Goal: Information Seeking & Learning: Check status

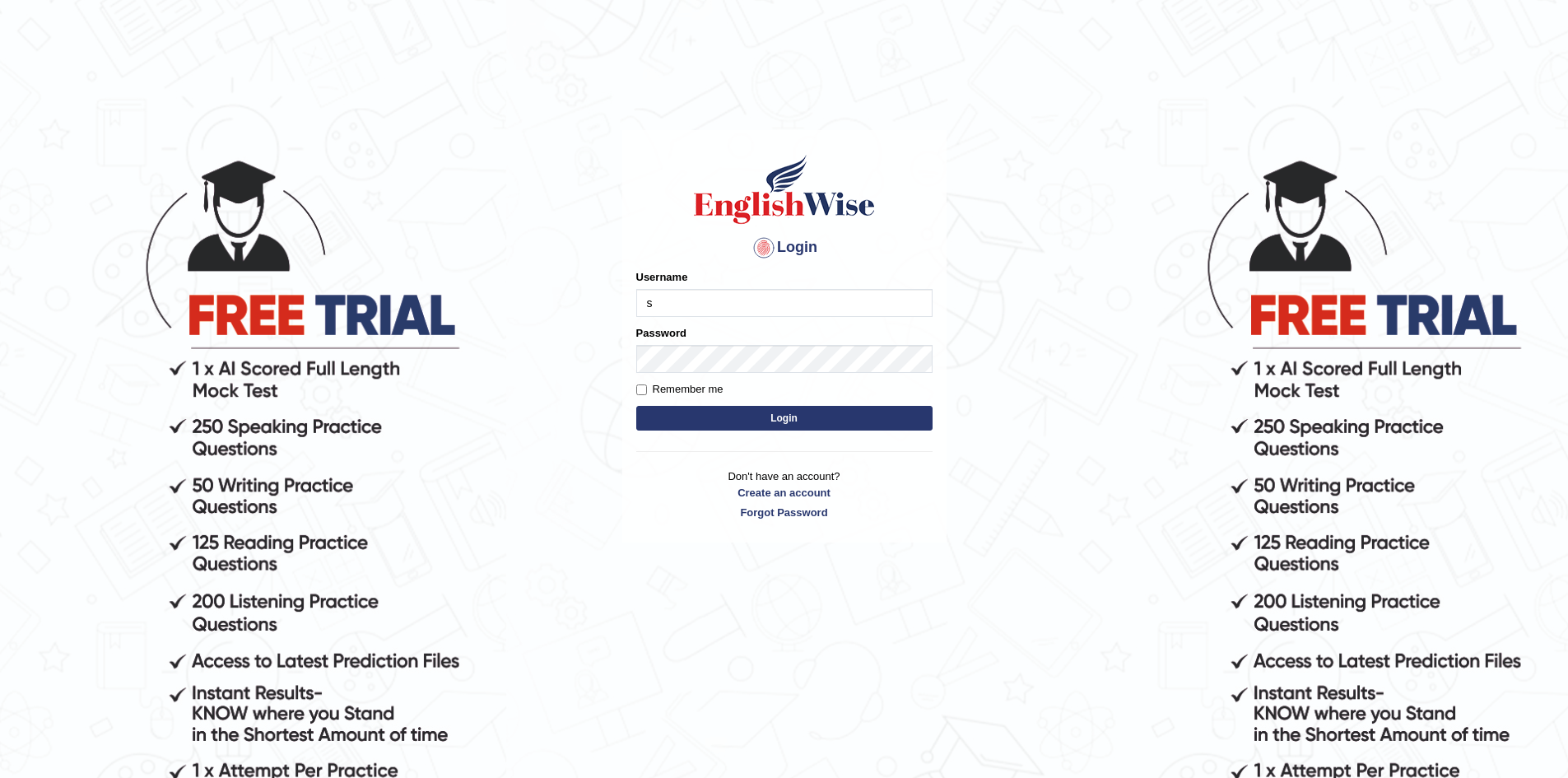
type input "sopheakdey"
click at [636, 406] on button "Login" at bounding box center [784, 417] width 296 height 24
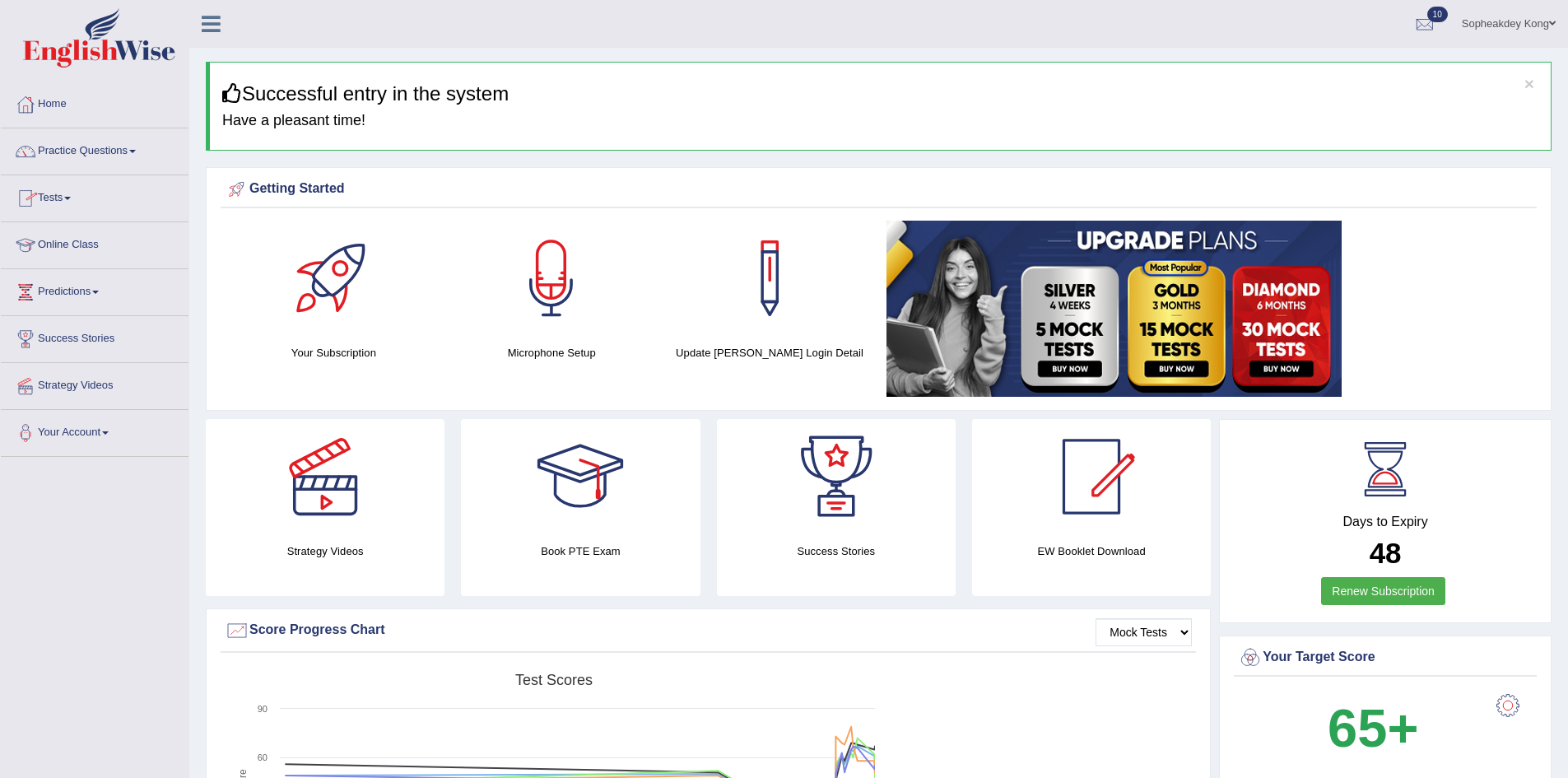
click at [70, 197] on link "Tests" at bounding box center [95, 196] width 188 height 41
click at [99, 311] on link "Online Class" at bounding box center [95, 331] width 188 height 41
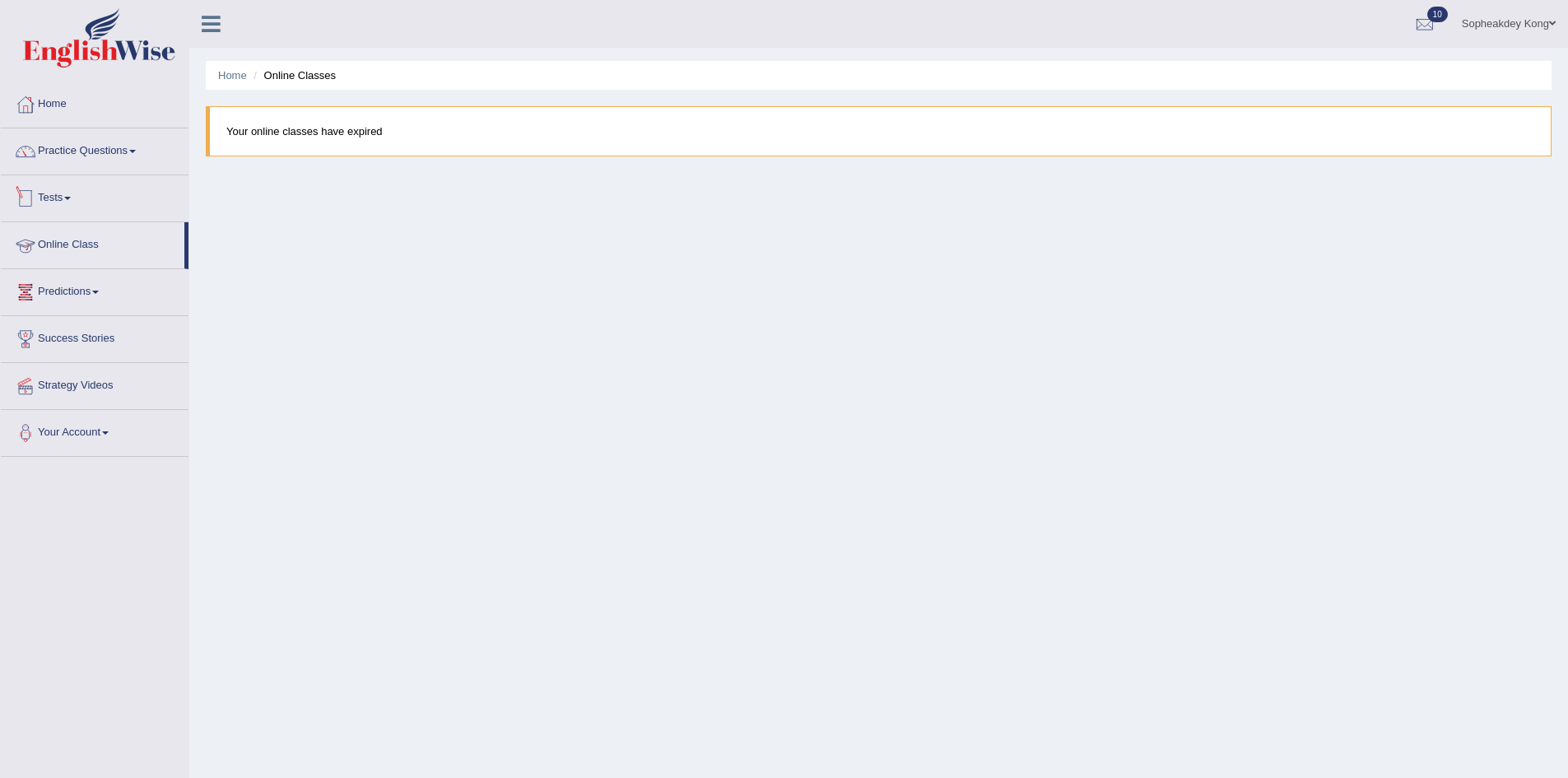
click at [71, 199] on span at bounding box center [68, 198] width 7 height 3
click at [74, 296] on link "History" at bounding box center [107, 295] width 154 height 29
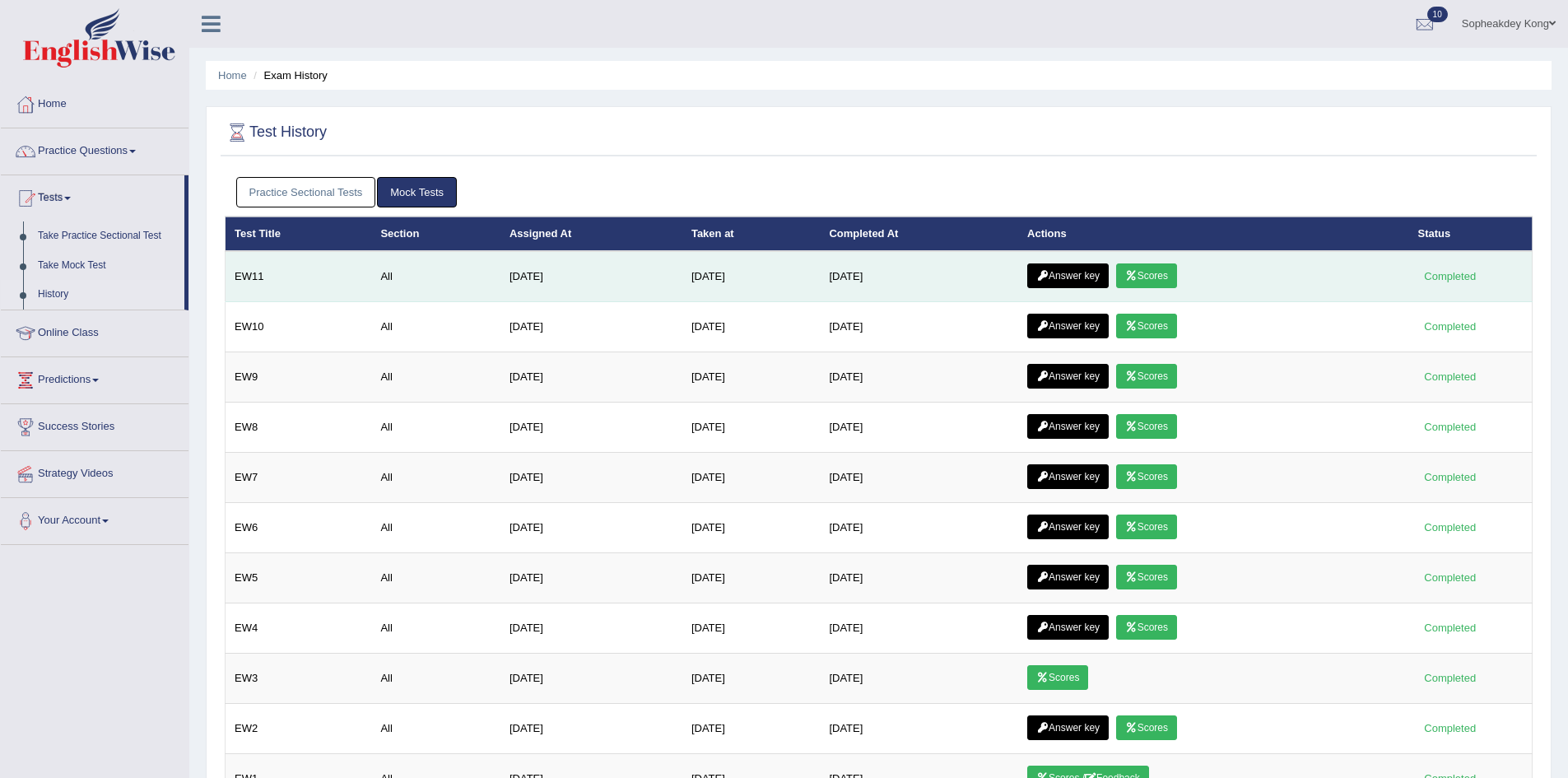
click at [1154, 278] on link "Scores" at bounding box center [1147, 275] width 61 height 24
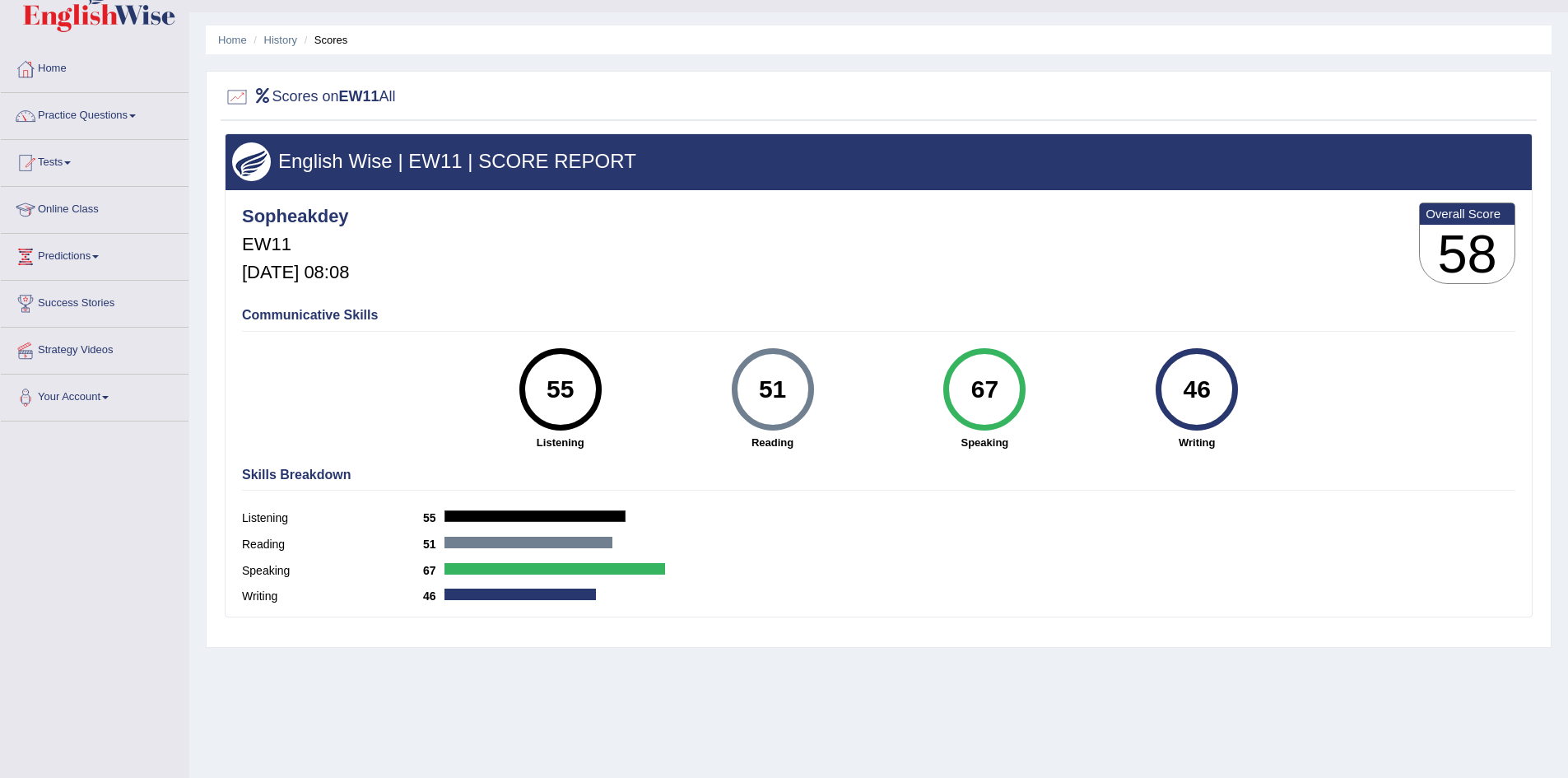
scroll to position [4, 0]
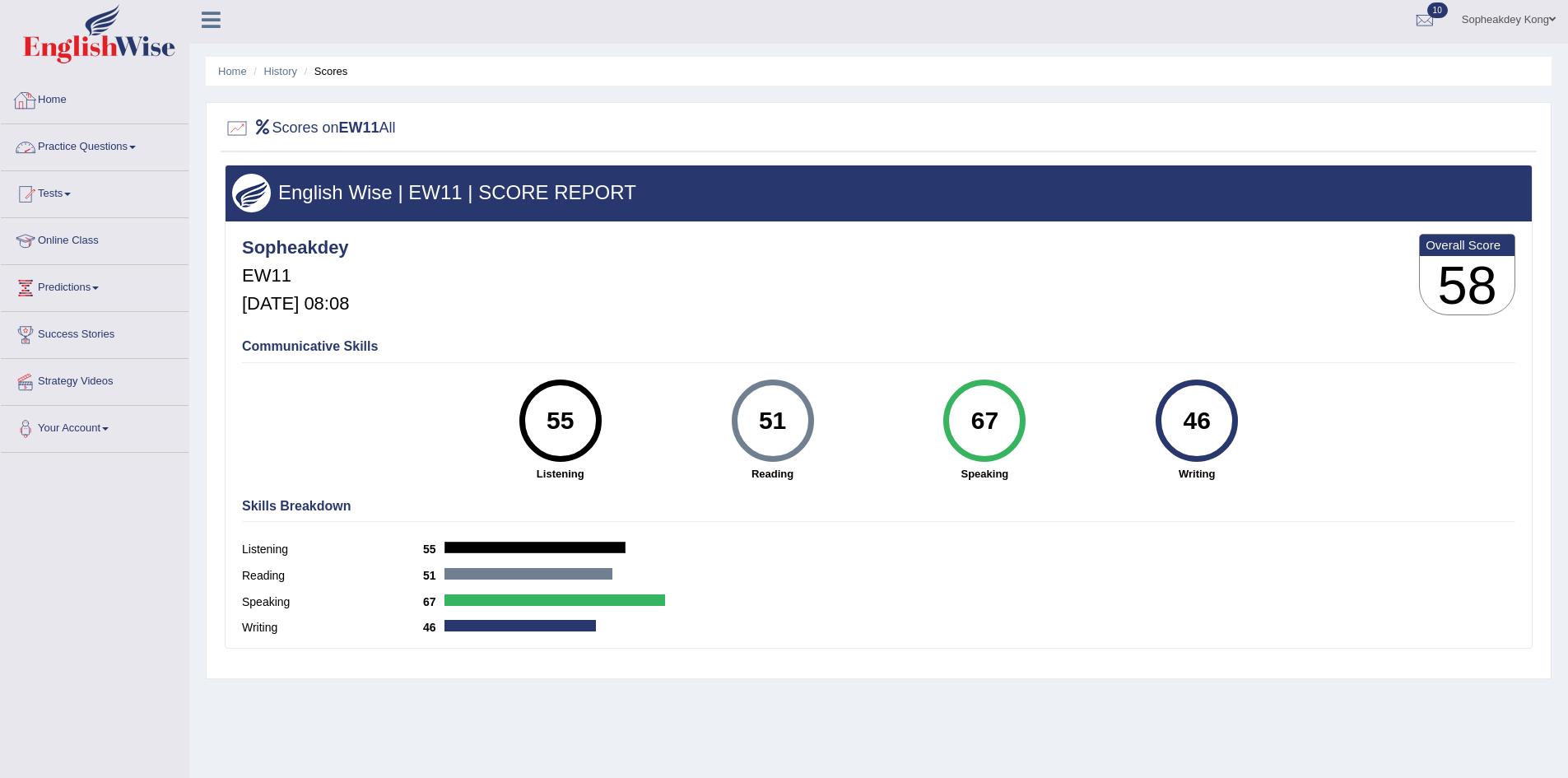
click at [63, 97] on link "Home" at bounding box center [95, 98] width 188 height 41
